Goal: Communication & Community: Answer question/provide support

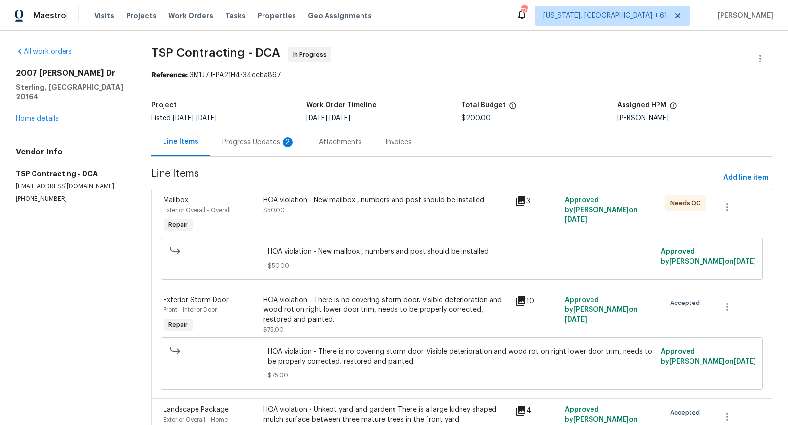
click at [260, 140] on div "Progress Updates 2" at bounding box center [258, 142] width 73 height 10
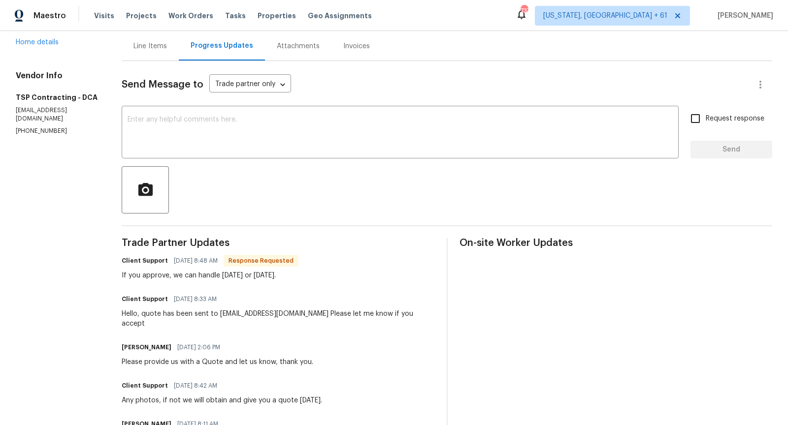
scroll to position [91, 0]
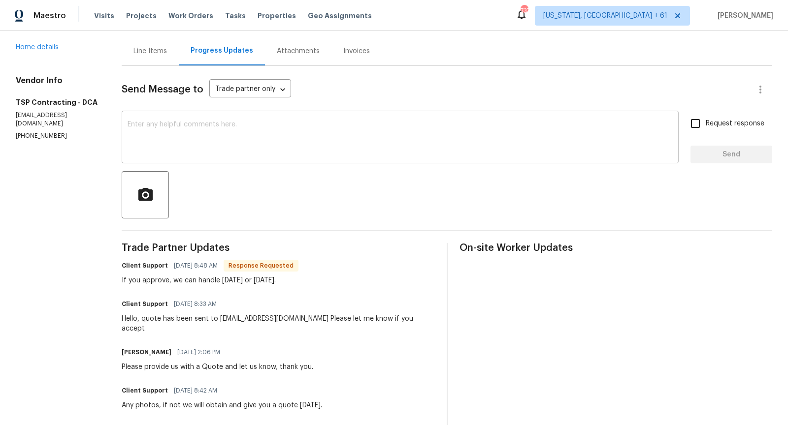
click at [184, 146] on textarea at bounding box center [399, 138] width 545 height 34
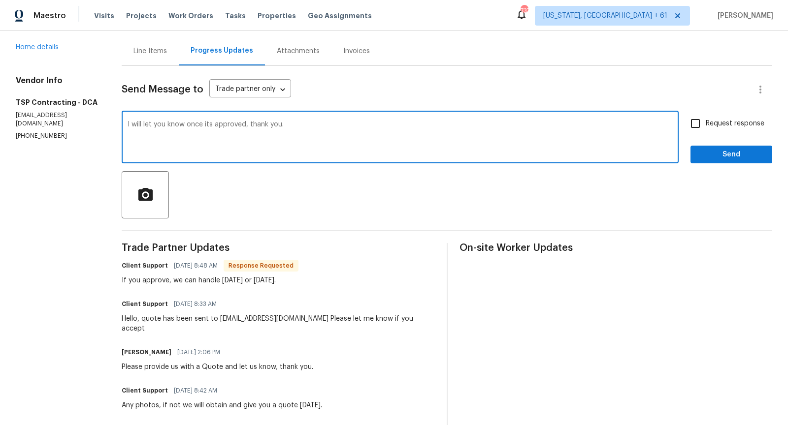
type textarea "I will let you know once its approved, thank you."
click at [694, 127] on input "Request response" at bounding box center [695, 123] width 21 height 21
checkbox input "true"
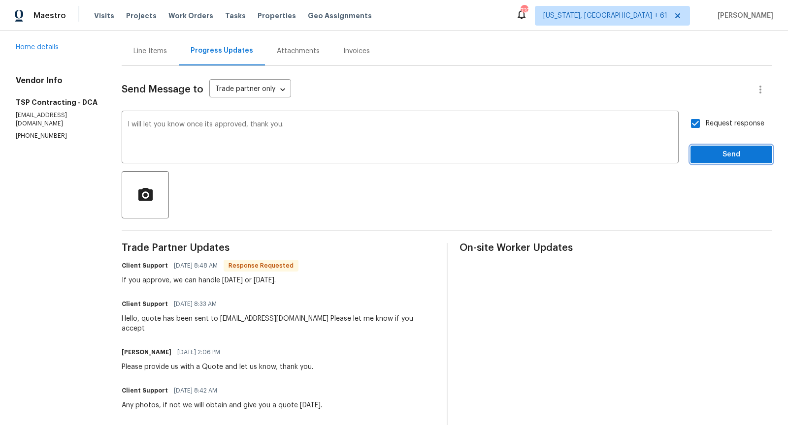
click at [715, 155] on span "Send" at bounding box center [731, 155] width 66 height 12
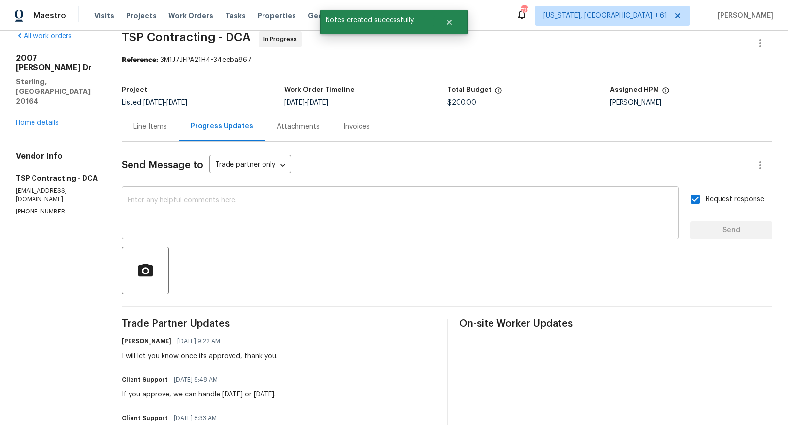
scroll to position [0, 0]
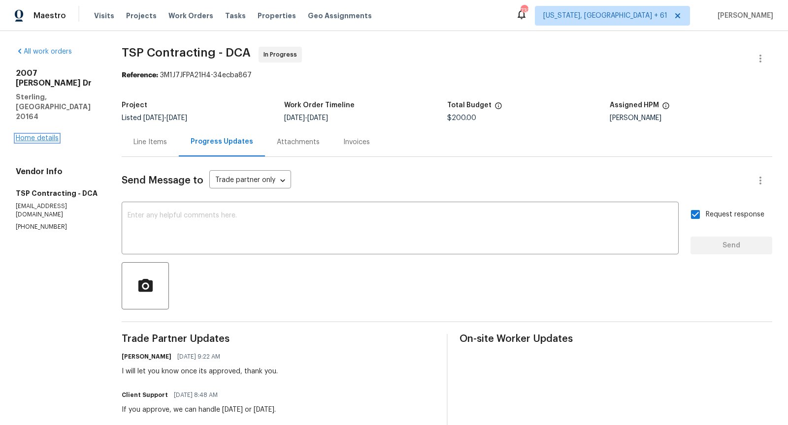
click at [42, 135] on link "Home details" at bounding box center [37, 138] width 43 height 7
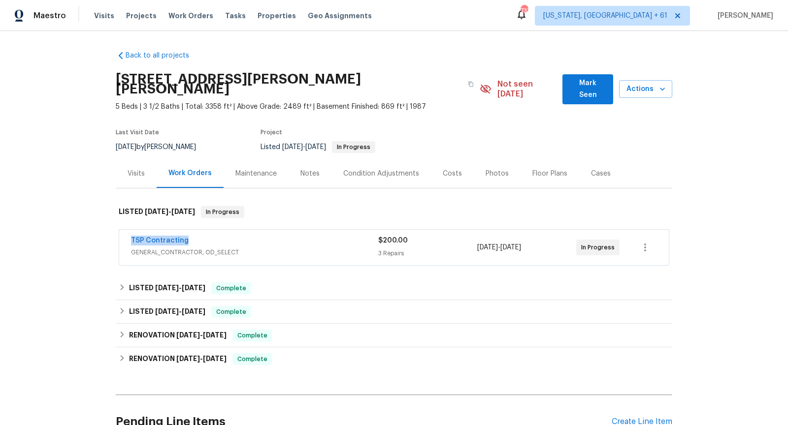
drag, startPoint x: 190, startPoint y: 231, endPoint x: 127, endPoint y: 223, distance: 64.0
click at [127, 230] on div "TSP Contracting GENERAL_CONTRACTOR, OD_SELECT $200.00 3 Repairs [DATE] - [DATE]…" at bounding box center [393, 247] width 549 height 35
copy link "TSP Contracting"
